Goal: Information Seeking & Learning: Learn about a topic

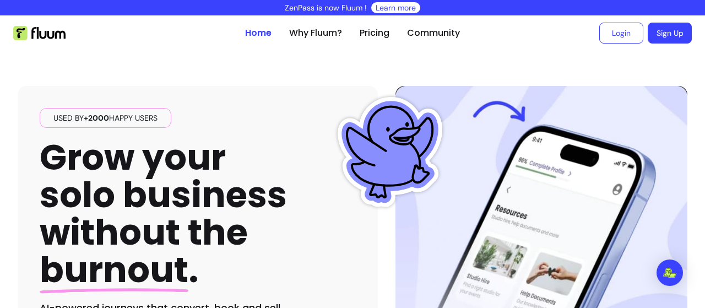
scroll to position [42, 0]
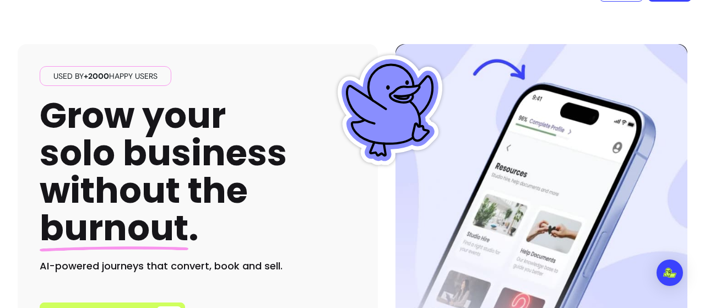
click at [124, 236] on span "burnout" at bounding box center [114, 227] width 149 height 49
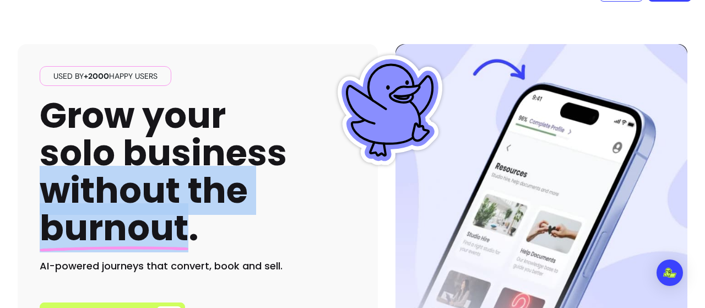
drag, startPoint x: 124, startPoint y: 236, endPoint x: 64, endPoint y: 192, distance: 74.4
click at [64, 192] on h1 "Grow your solo business without the burnout ." at bounding box center [163, 172] width 247 height 150
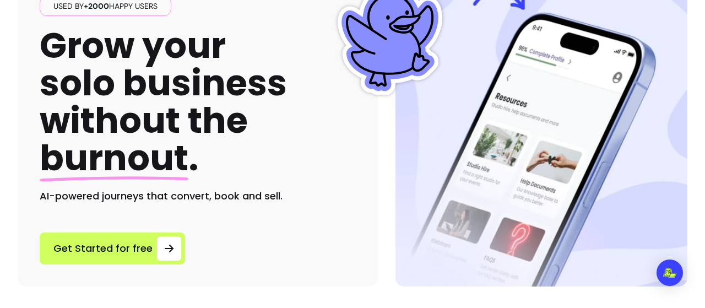
scroll to position [112, 0]
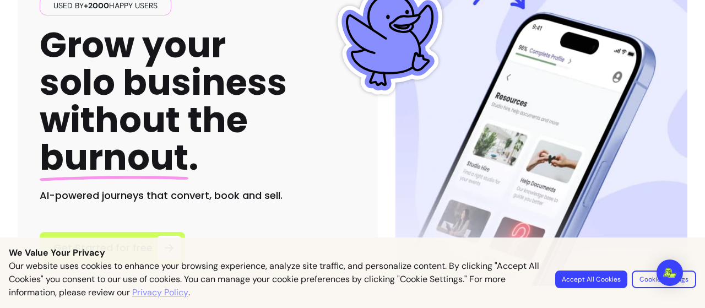
click at [583, 276] on button "Accept All Cookies" at bounding box center [591, 280] width 72 height 18
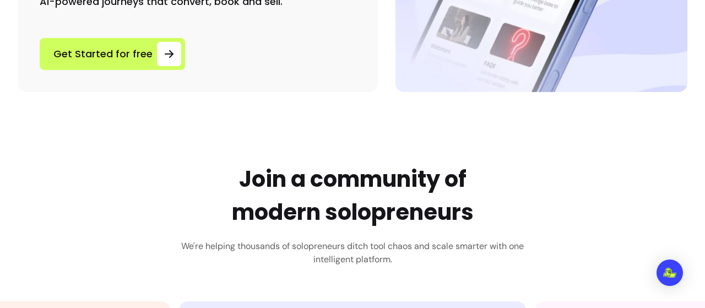
scroll to position [307, 0]
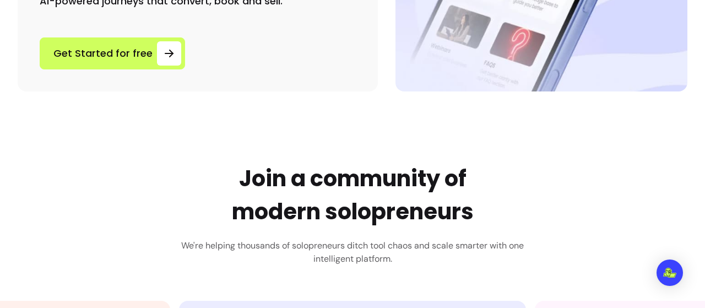
click at [245, 175] on h2 "Join a community of modern solopreneurs" at bounding box center [353, 195] width 242 height 66
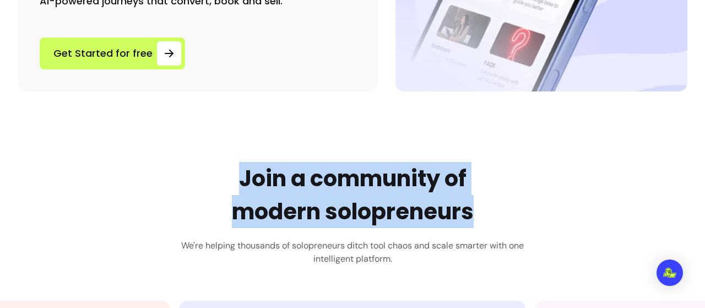
drag, startPoint x: 245, startPoint y: 175, endPoint x: 401, endPoint y: 200, distance: 157.9
click at [401, 200] on h2 "Join a community of modern solopreneurs" at bounding box center [353, 195] width 242 height 66
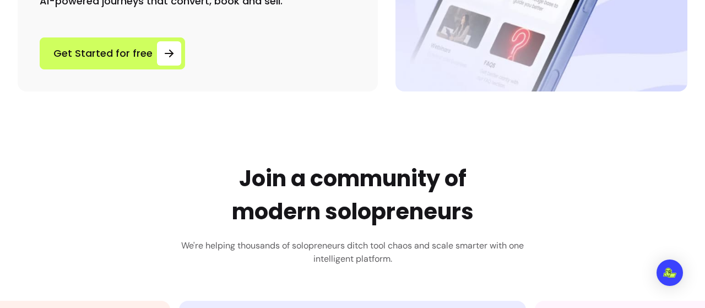
click at [271, 209] on h2 "Join a community of modern solopreneurs" at bounding box center [353, 195] width 242 height 66
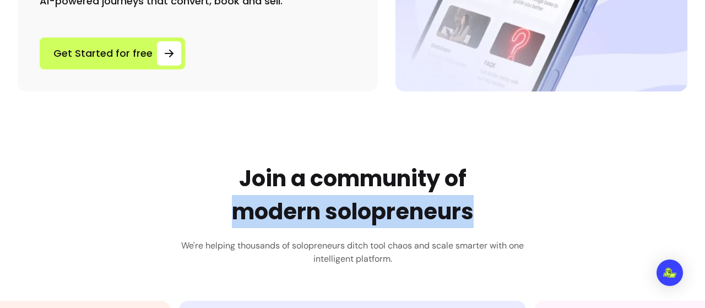
drag, startPoint x: 271, startPoint y: 209, endPoint x: 368, endPoint y: 212, distance: 96.5
click at [368, 212] on h2 "Join a community of modern solopreneurs" at bounding box center [353, 195] width 242 height 66
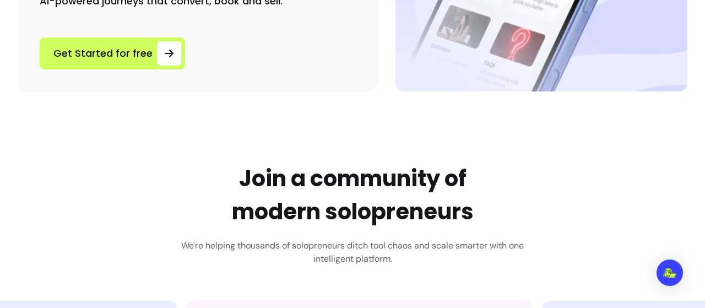
click at [285, 210] on h2 "Join a community of modern solopreneurs" at bounding box center [353, 195] width 242 height 66
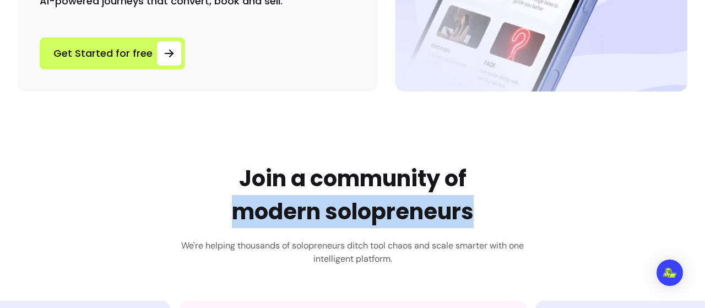
drag, startPoint x: 285, startPoint y: 210, endPoint x: 368, endPoint y: 209, distance: 82.7
click at [368, 209] on h2 "Join a community of modern solopreneurs" at bounding box center [353, 195] width 242 height 66
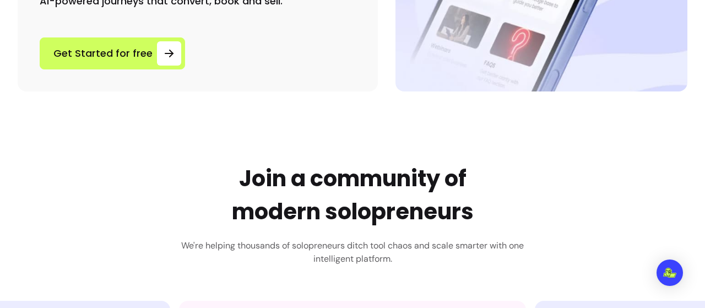
click at [463, 174] on h2 "Join a community of modern solopreneurs" at bounding box center [353, 195] width 242 height 66
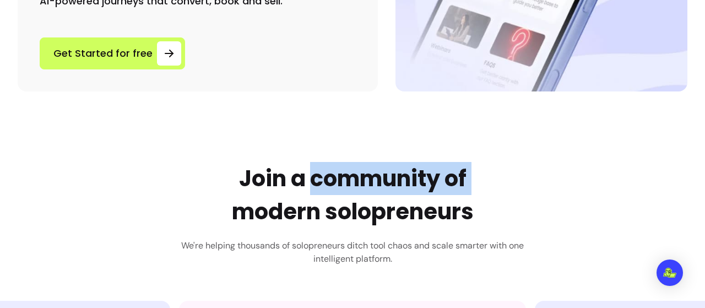
drag, startPoint x: 463, startPoint y: 174, endPoint x: 356, endPoint y: 174, distance: 107.5
click at [356, 174] on h2 "Join a community of modern solopreneurs" at bounding box center [353, 195] width 242 height 66
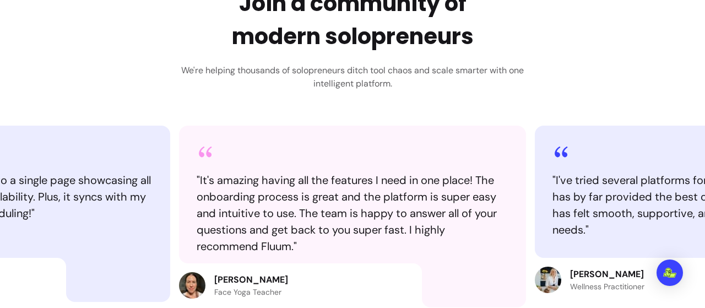
scroll to position [544, 0]
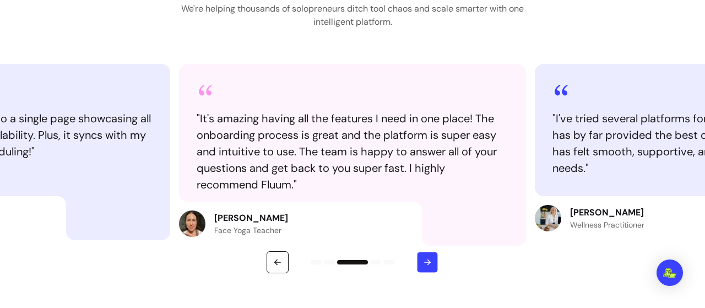
click at [428, 267] on button "button" at bounding box center [427, 262] width 21 height 21
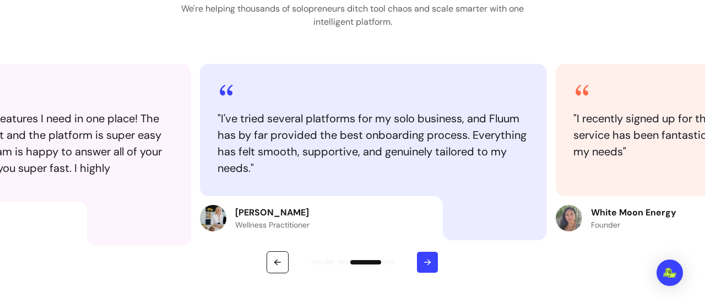
click at [428, 267] on button "button" at bounding box center [428, 262] width 22 height 22
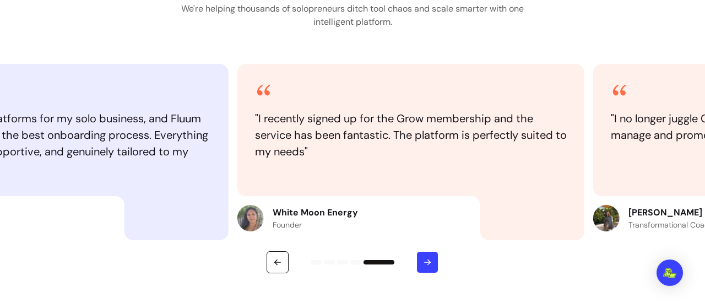
click at [428, 267] on button "button" at bounding box center [428, 262] width 22 height 22
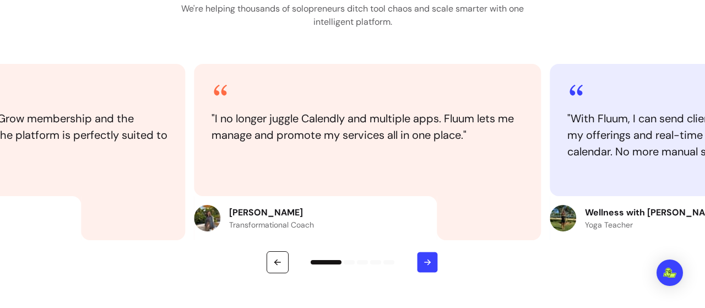
click at [428, 267] on button "button" at bounding box center [427, 262] width 21 height 21
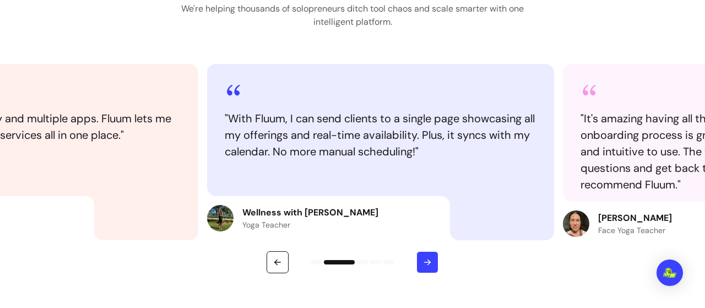
click at [428, 267] on button "button" at bounding box center [428, 262] width 22 height 22
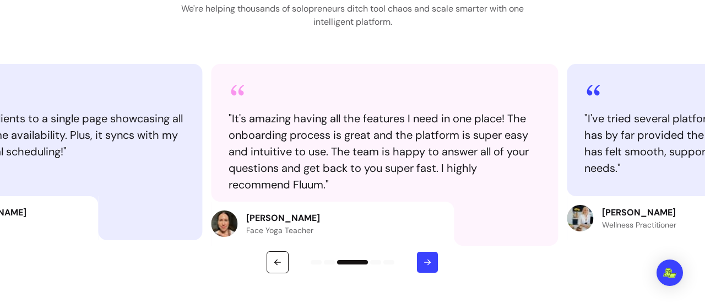
click at [428, 267] on button "button" at bounding box center [428, 262] width 22 height 22
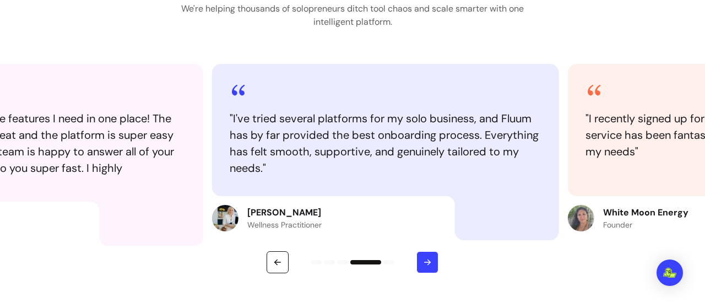
click at [428, 267] on button "button" at bounding box center [428, 262] width 22 height 22
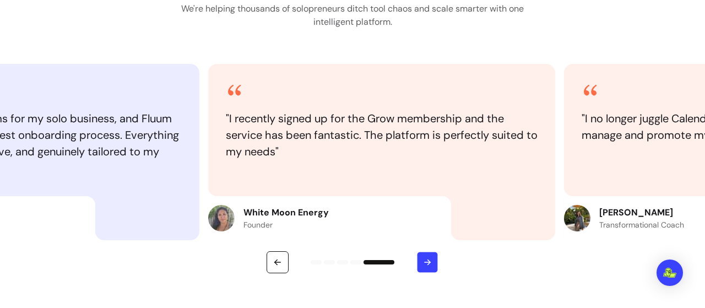
click at [428, 267] on button "button" at bounding box center [427, 262] width 21 height 21
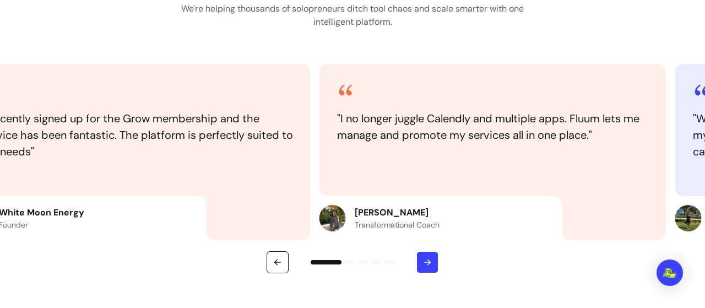
click at [428, 267] on button "button" at bounding box center [428, 262] width 22 height 22
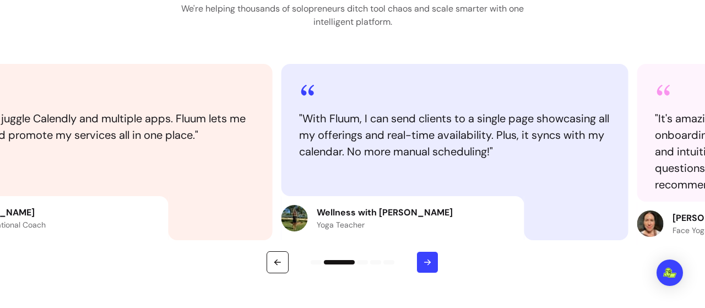
click at [428, 267] on button "button" at bounding box center [428, 262] width 22 height 22
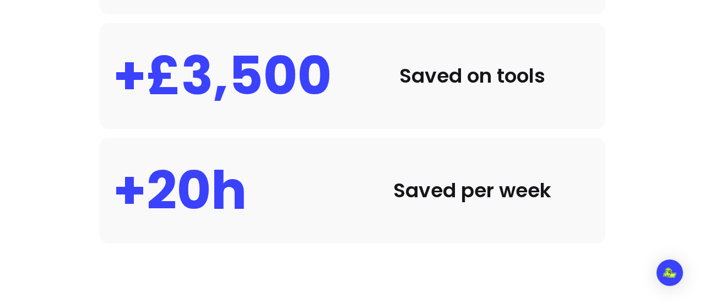
scroll to position [846, 0]
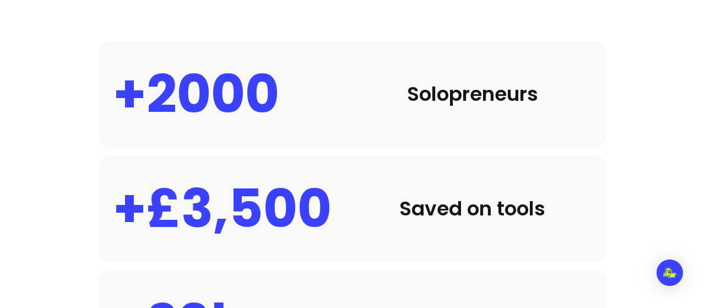
click at [412, 95] on div "Solopreneurs" at bounding box center [473, 94] width 240 height 22
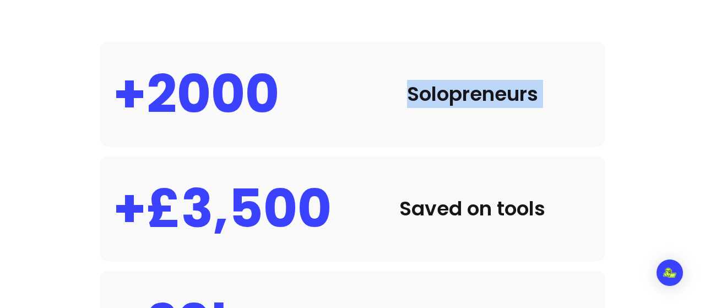
click at [412, 95] on div "Solopreneurs" at bounding box center [473, 94] width 240 height 22
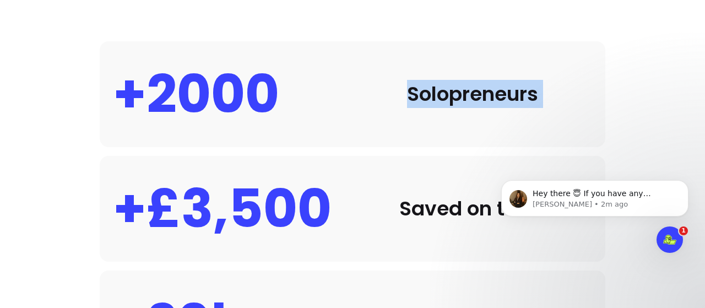
scroll to position [0, 0]
